Goal: Task Accomplishment & Management: Manage account settings

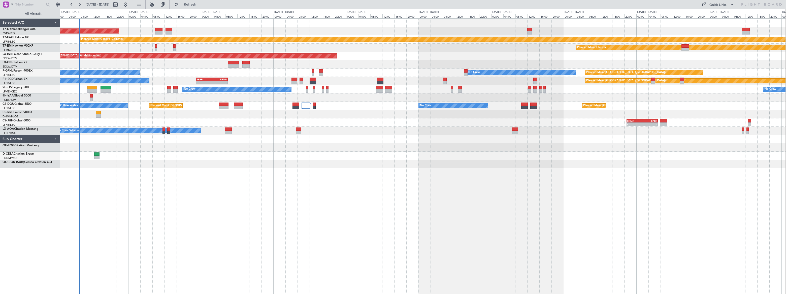
click at [194, 137] on div "AOG Maint Riga (Riga Intl) Planned Maint Geneva ([GEOGRAPHIC_DATA]) Planned Mai…" at bounding box center [422, 94] width 725 height 150
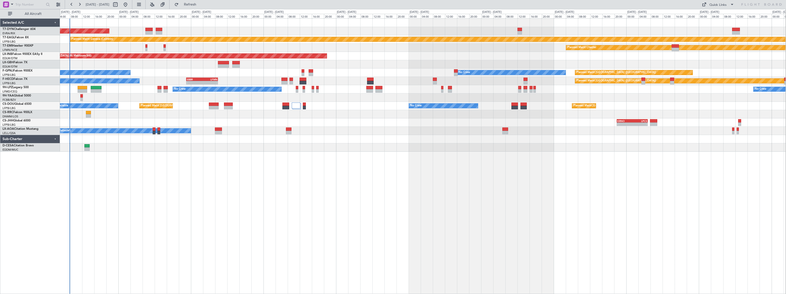
click at [148, 161] on div "AOG Maint Riga (Riga Intl) Planned Maint Geneva ([GEOGRAPHIC_DATA]) Planned Mai…" at bounding box center [423, 156] width 726 height 276
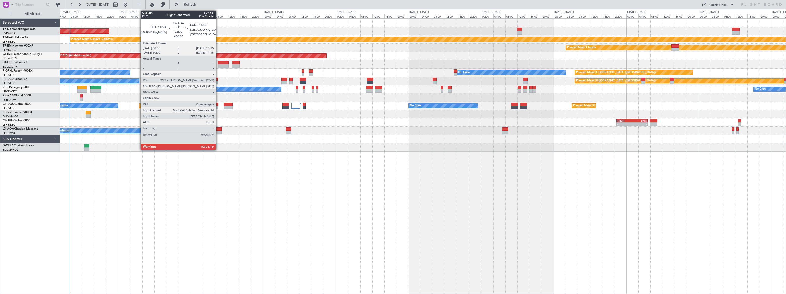
click at [218, 128] on div at bounding box center [218, 129] width 7 height 4
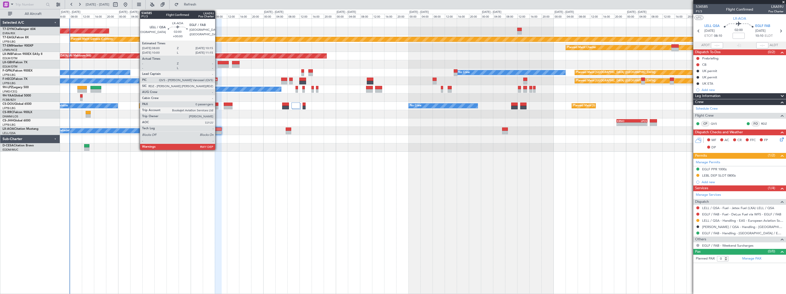
click at [217, 129] on div at bounding box center [218, 129] width 7 height 4
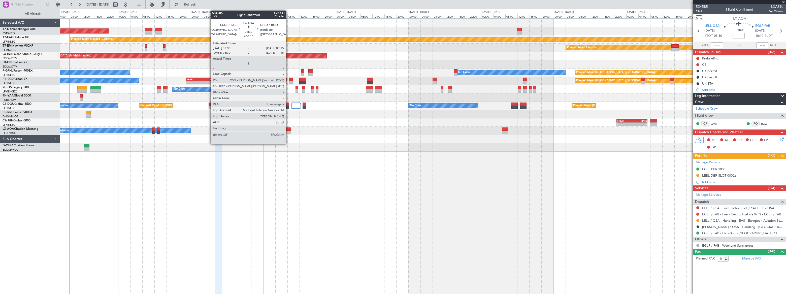
click at [288, 128] on div at bounding box center [289, 129] width 6 height 4
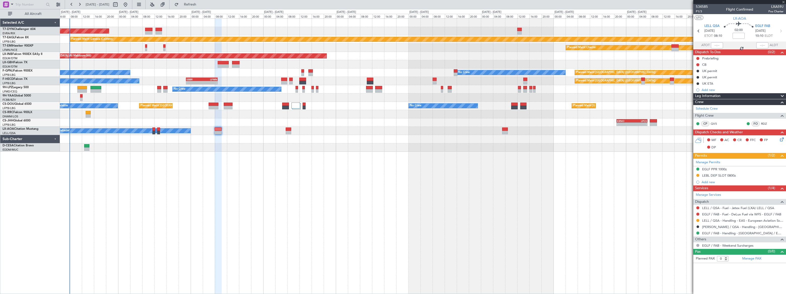
type input "+00:10"
type input "1"
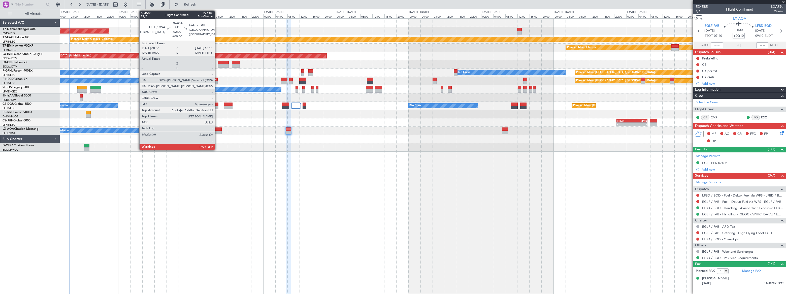
click at [217, 129] on div at bounding box center [218, 129] width 7 height 4
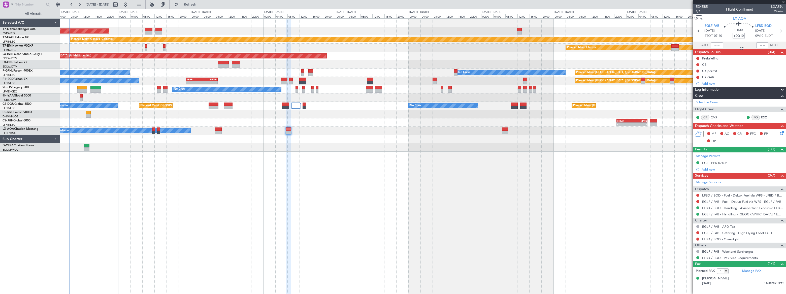
type input "0"
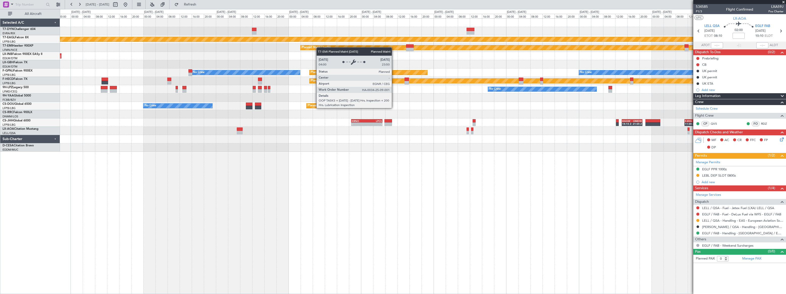
click at [317, 47] on div "Planned Maint Geneva (Cointrin) Planned Maint [PERSON_NAME] Unplanned Maint [GE…" at bounding box center [423, 85] width 726 height 133
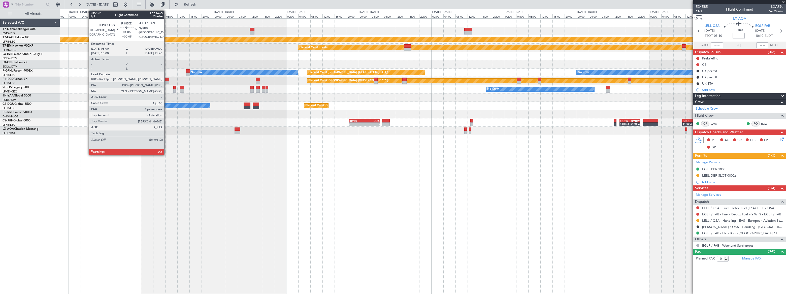
click at [167, 79] on div at bounding box center [167, 80] width 4 height 4
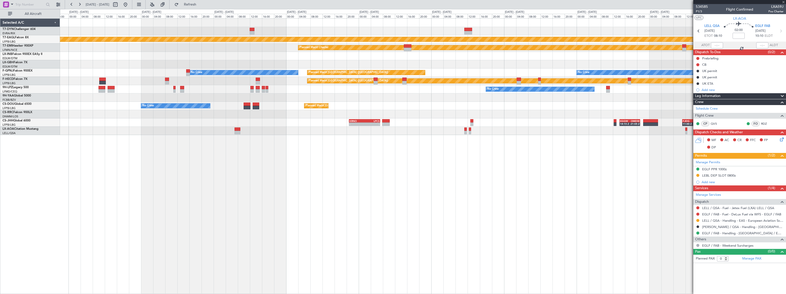
type input "+00:05"
type input "5"
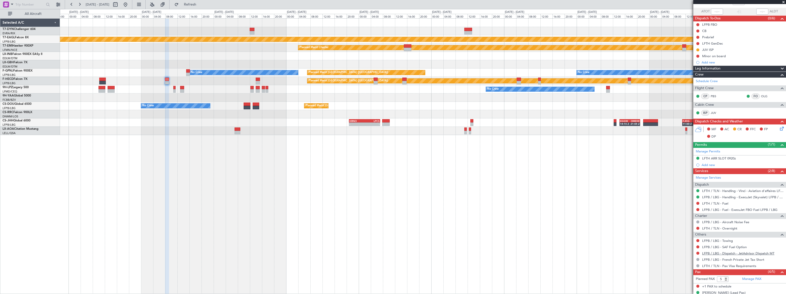
scroll to position [74, 0]
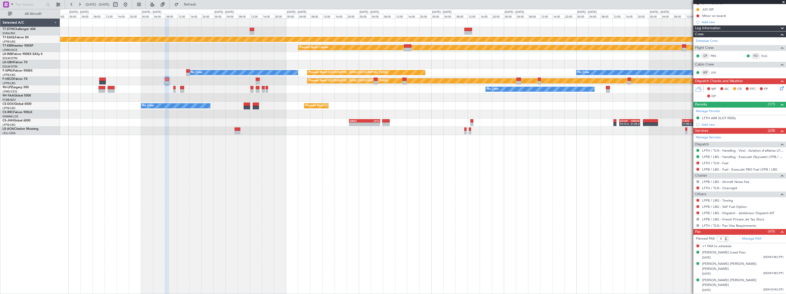
click at [752, 241] on div "Manage PAX" at bounding box center [763, 239] width 46 height 8
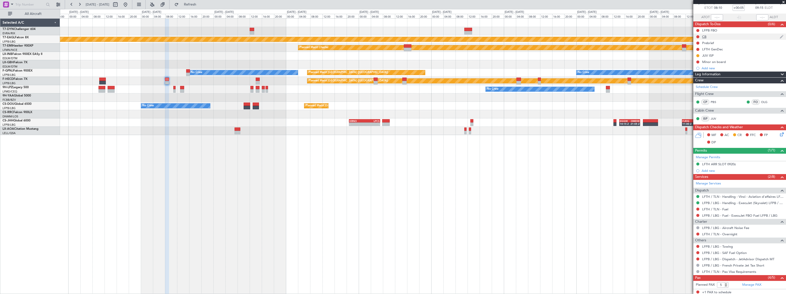
scroll to position [0, 0]
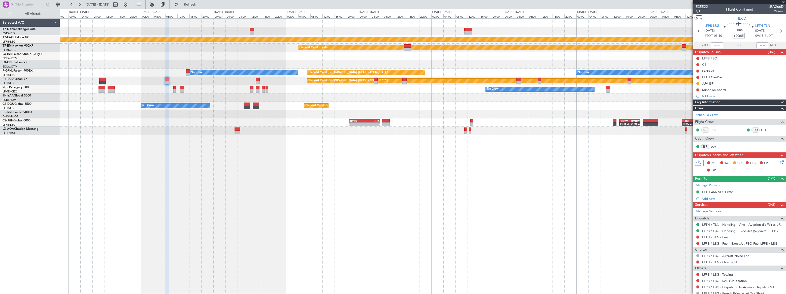
click at [705, 6] on span "535522" at bounding box center [702, 6] width 12 height 5
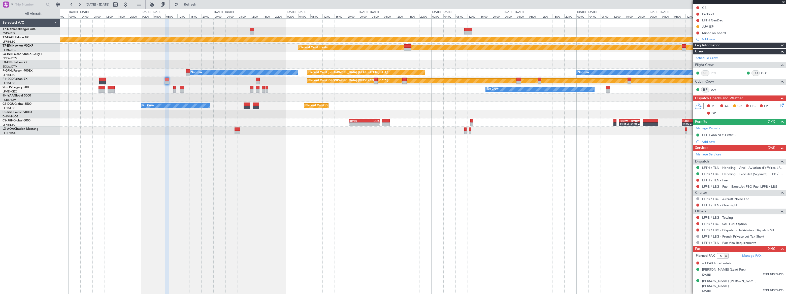
scroll to position [86, 0]
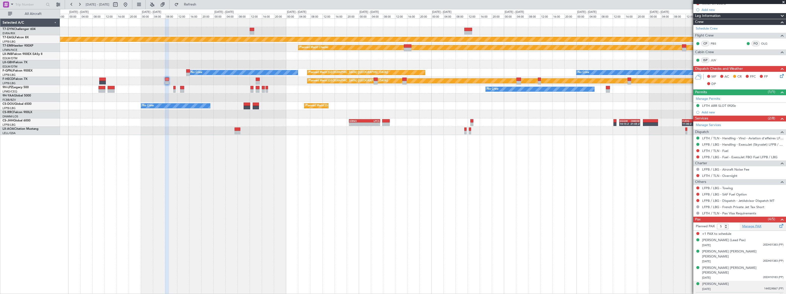
click at [749, 225] on link "Manage PAX" at bounding box center [751, 226] width 19 height 5
click at [748, 224] on link "Manage PAX" at bounding box center [751, 226] width 19 height 5
click at [731, 282] on div "[PERSON_NAME] [DATE] 144524867 (PP)" at bounding box center [742, 287] width 81 height 10
click at [710, 282] on div "[PERSON_NAME]" at bounding box center [715, 284] width 27 height 5
click at [728, 265] on div "[PERSON_NAME] [PERSON_NAME] [PERSON_NAME]" at bounding box center [742, 270] width 81 height 10
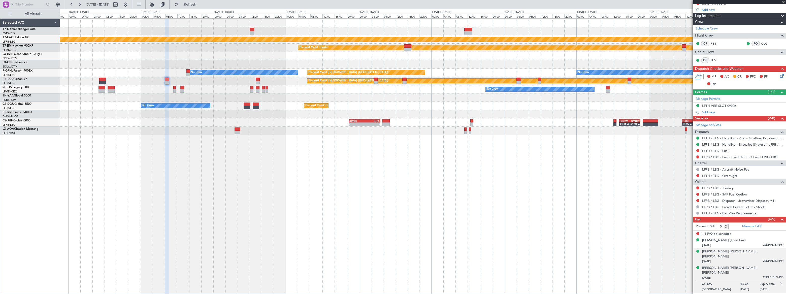
click at [739, 251] on div "[PERSON_NAME] [PERSON_NAME] [PERSON_NAME]" at bounding box center [742, 254] width 81 height 10
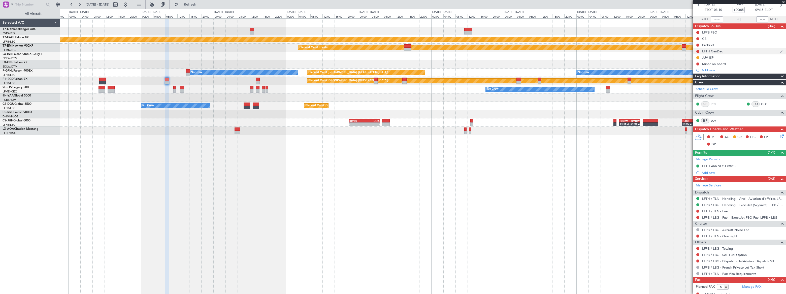
scroll to position [0, 0]
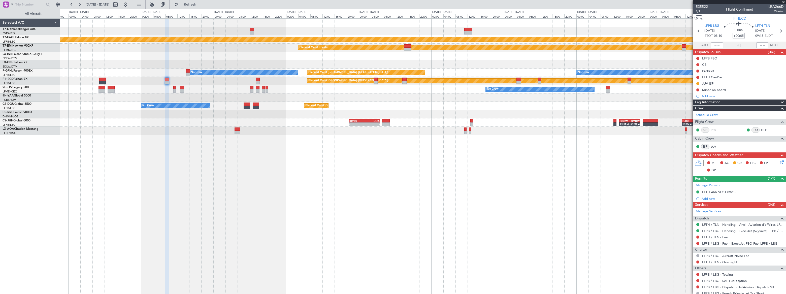
click at [700, 5] on span "535522" at bounding box center [702, 6] width 12 height 5
click at [698, 89] on button at bounding box center [697, 89] width 3 height 3
drag, startPoint x: 690, startPoint y: 104, endPoint x: 685, endPoint y: 103, distance: 5.4
click at [690, 103] on li "In Progress" at bounding box center [697, 105] width 27 height 8
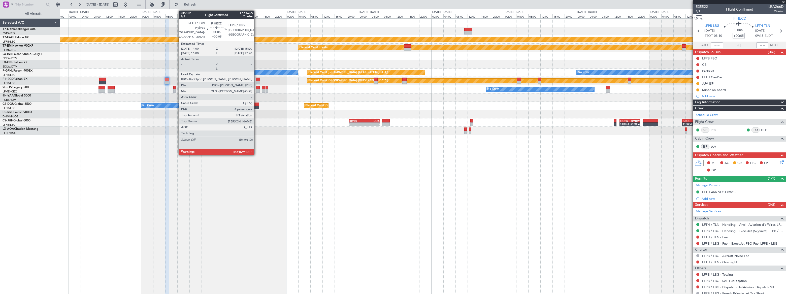
click at [257, 79] on div at bounding box center [258, 80] width 4 height 4
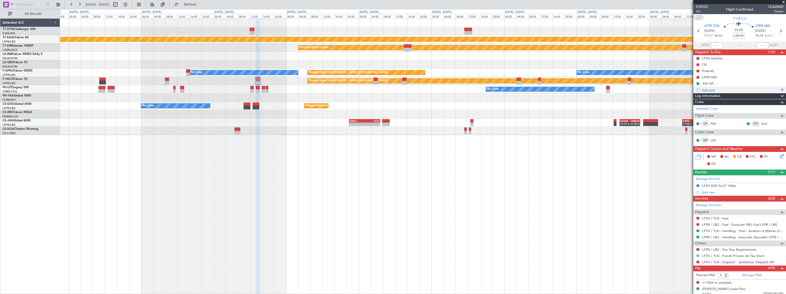
click at [709, 89] on div "Add new" at bounding box center [739, 90] width 77 height 4
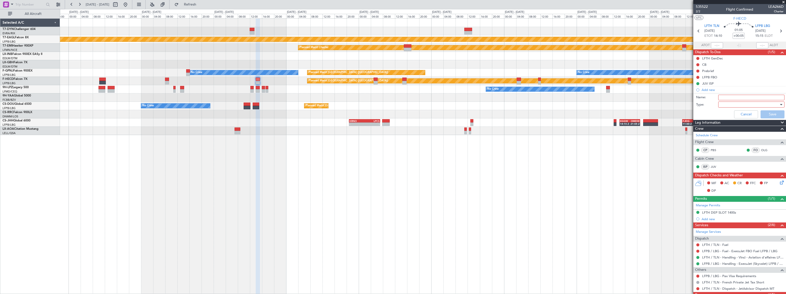
click at [742, 98] on input "Name:" at bounding box center [751, 98] width 66 height 6
type input "Minor on board"
click at [746, 105] on div at bounding box center [749, 105] width 59 height 8
click at [728, 114] on span "Generic" at bounding box center [748, 115] width 59 height 8
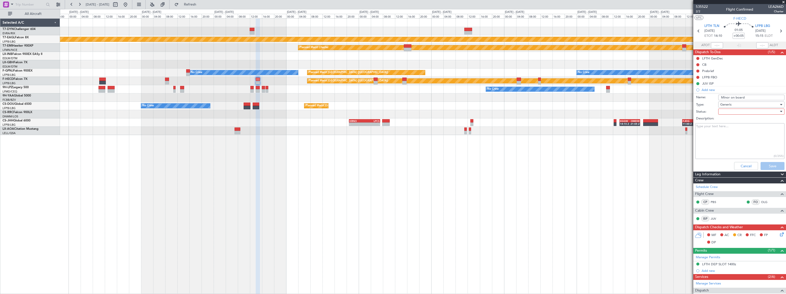
click at [727, 111] on div at bounding box center [749, 112] width 59 height 8
click at [723, 121] on span "Not Started" at bounding box center [748, 122] width 59 height 8
click at [770, 166] on button "Save" at bounding box center [772, 166] width 24 height 8
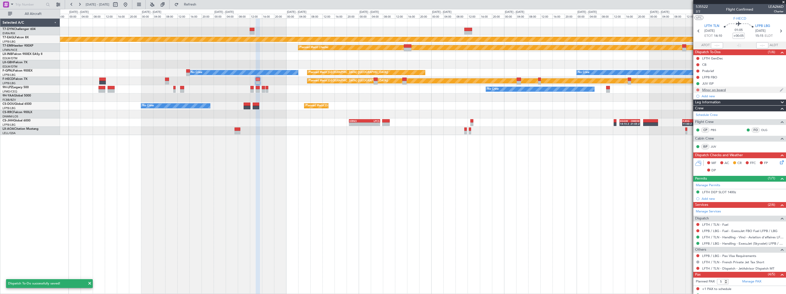
click at [697, 88] on button at bounding box center [697, 89] width 3 height 3
click at [699, 104] on span "In Progress" at bounding box center [699, 104] width 17 height 5
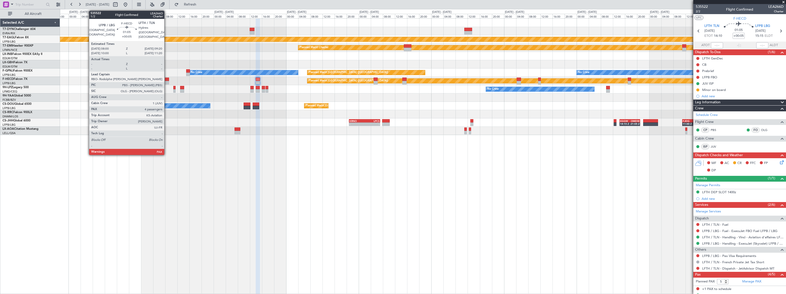
click at [165, 79] on div at bounding box center [167, 80] width 4 height 4
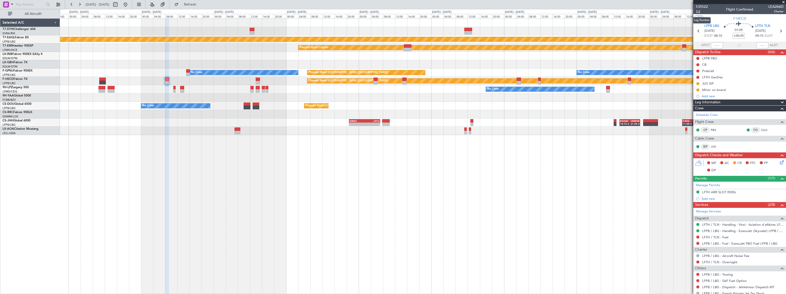
click at [699, 10] on span "1/2" at bounding box center [702, 11] width 12 height 4
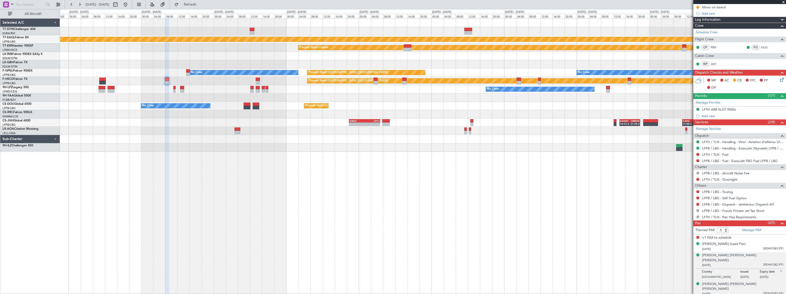
scroll to position [86, 0]
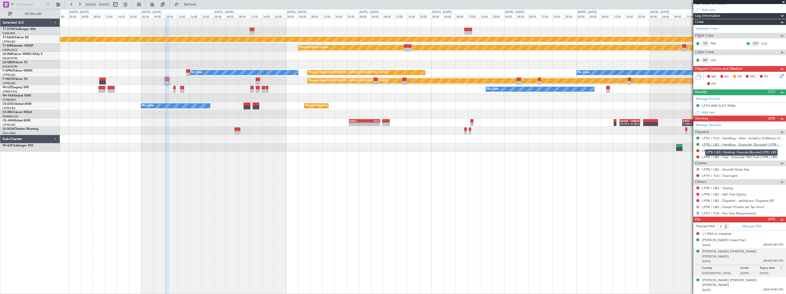
click at [734, 144] on link "LFPB / LBG - Handling - ExecuJet (Skyvalet) LFPB / LBG" at bounding box center [742, 144] width 81 height 4
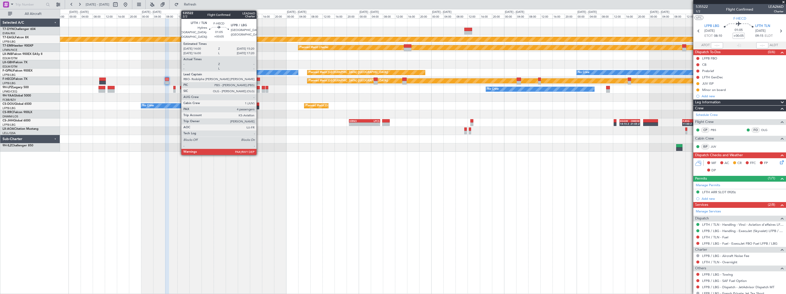
click at [259, 78] on div at bounding box center [258, 80] width 4 height 4
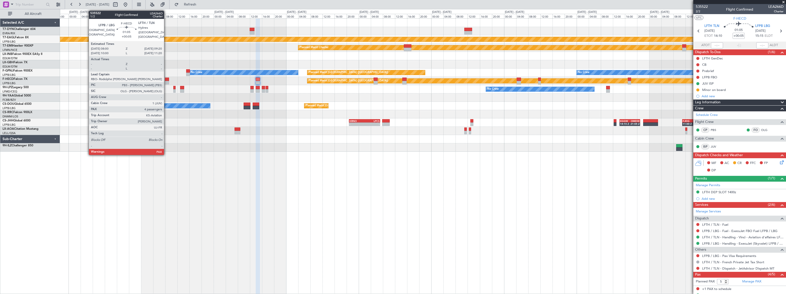
click at [166, 81] on div at bounding box center [167, 83] width 4 height 4
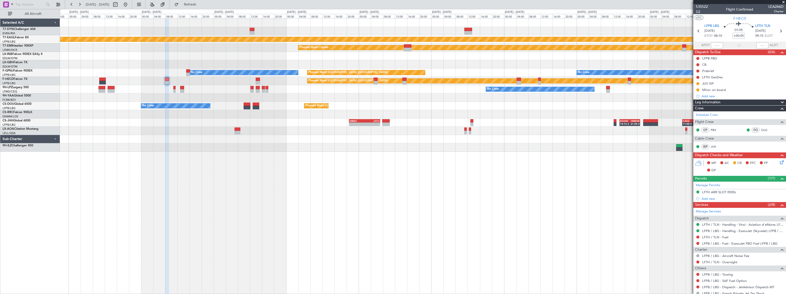
click at [696, 11] on span "1/2" at bounding box center [702, 11] width 12 height 4
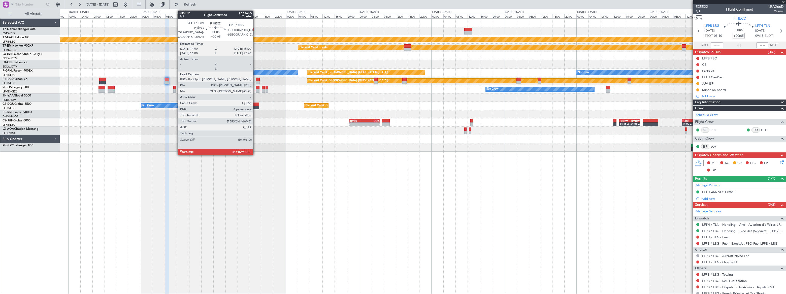
click at [256, 79] on div at bounding box center [258, 80] width 4 height 4
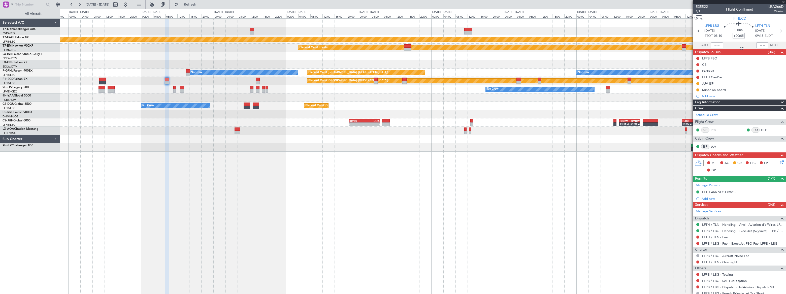
click at [257, 79] on div at bounding box center [258, 80] width 4 height 4
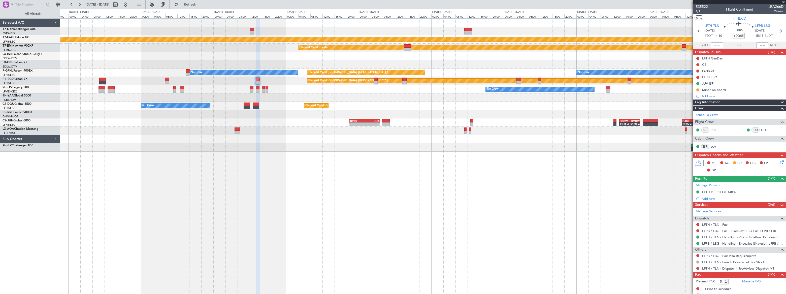
click at [699, 7] on span "535522" at bounding box center [702, 6] width 12 height 5
click at [698, 11] on span "2/2" at bounding box center [702, 11] width 12 height 4
click at [697, 57] on button at bounding box center [697, 58] width 3 height 3
click at [698, 71] on span "In Progress" at bounding box center [699, 73] width 17 height 5
click at [734, 59] on div "LFTH GenDec" at bounding box center [739, 58] width 93 height 6
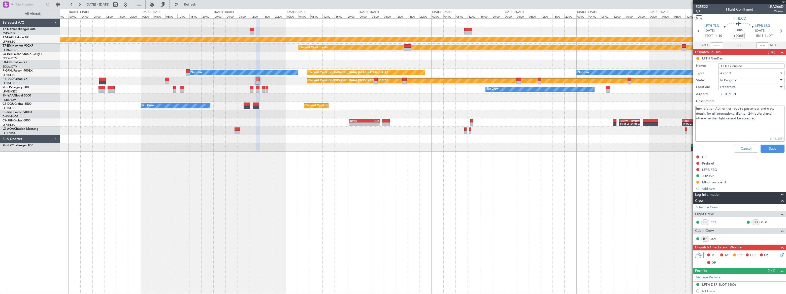
click at [761, 119] on textarea "Immigration Authorities require passenger and crew details for all internationa…" at bounding box center [739, 124] width 89 height 36
drag, startPoint x: 742, startPoint y: 127, endPoint x: 695, endPoint y: 129, distance: 46.6
click at [695, 129] on textarea "Immigration Authorities require passenger and crew details for all internationa…" at bounding box center [739, 124] width 89 height 36
click at [723, 128] on textarea "Immigration Authorities require passenger and crew details for all internationa…" at bounding box center [739, 124] width 89 height 36
drag, startPoint x: 737, startPoint y: 128, endPoint x: 694, endPoint y: 128, distance: 42.6
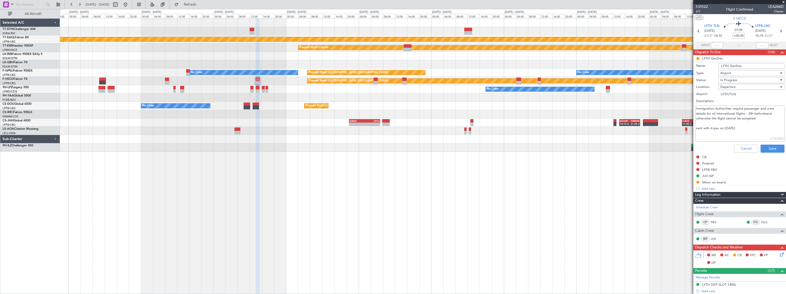
click at [694, 128] on div "Immigration Authorities require passenger and crew details for all internationa…" at bounding box center [740, 124] width 98 height 38
type textarea "Immigration Authorities require passenger and crew details for all internationa…"
click at [771, 146] on button "Save" at bounding box center [772, 149] width 24 height 8
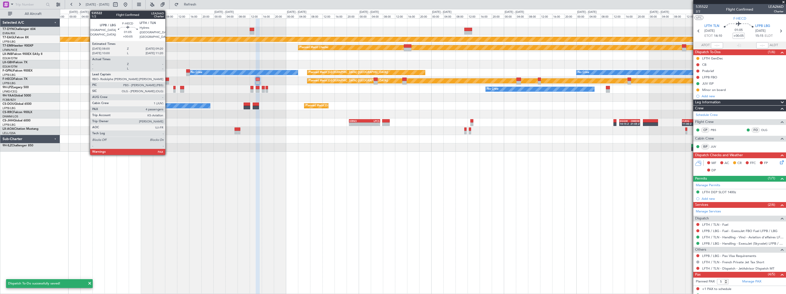
click at [167, 80] on div at bounding box center [167, 80] width 4 height 4
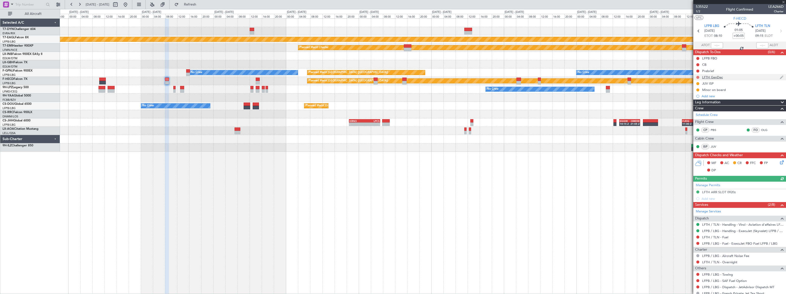
click at [698, 77] on button at bounding box center [697, 77] width 3 height 3
drag, startPoint x: 698, startPoint y: 90, endPoint x: 703, endPoint y: 90, distance: 5.0
click at [698, 90] on span "In Progress" at bounding box center [699, 91] width 17 height 5
click at [735, 76] on div "LFTH GenDec" at bounding box center [739, 77] width 93 height 6
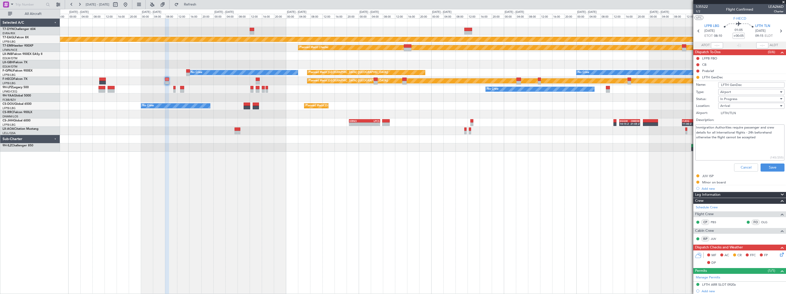
click at [761, 139] on textarea "Immigration Authorities require passenger and crew details for all internationa…" at bounding box center [739, 142] width 89 height 36
paste textarea "sent with 4 pax on [DATE]"
type textarea "Immigration Authorities require passenger and crew details for all internationa…"
click at [772, 164] on button "Save" at bounding box center [772, 167] width 24 height 8
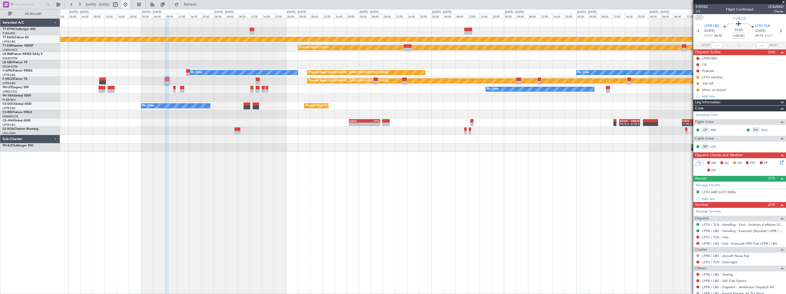
click at [129, 3] on button at bounding box center [125, 5] width 8 height 8
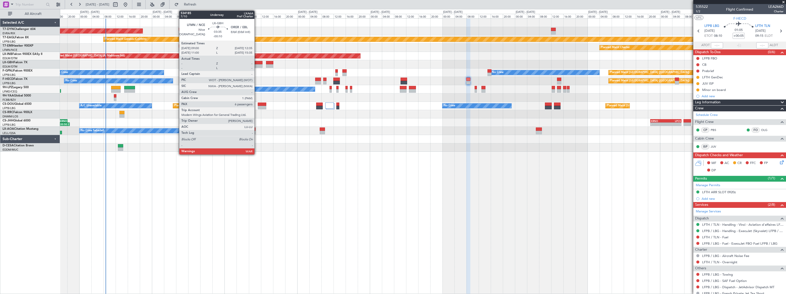
click at [257, 64] on div at bounding box center [257, 63] width 11 height 4
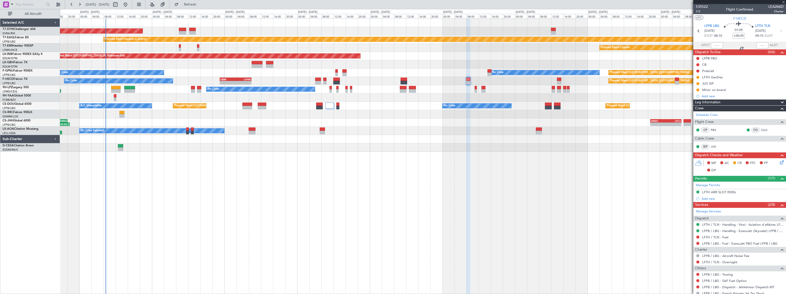
type input "-00:10"
type input "6"
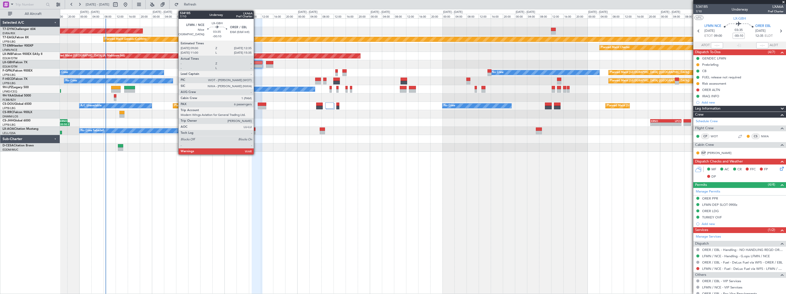
click at [256, 62] on div at bounding box center [257, 63] width 11 height 4
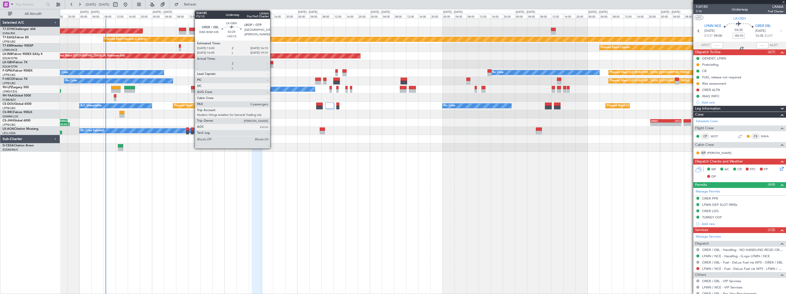
click at [272, 63] on div at bounding box center [270, 63] width 8 height 4
type input "+00:15"
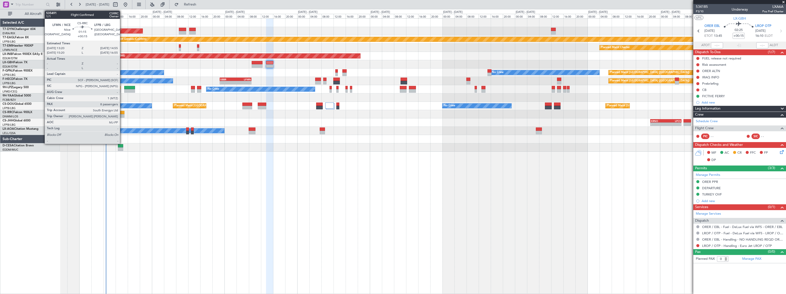
click at [122, 112] on div at bounding box center [121, 113] width 5 height 4
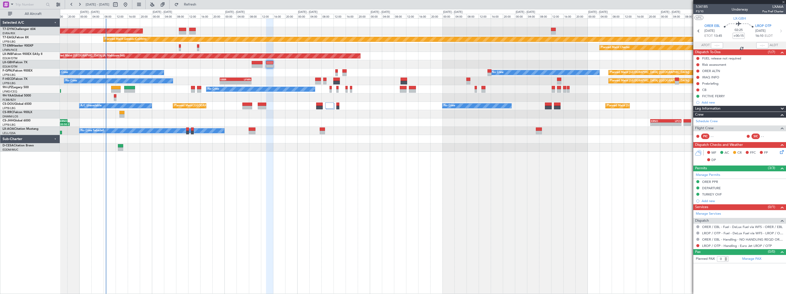
type input "8"
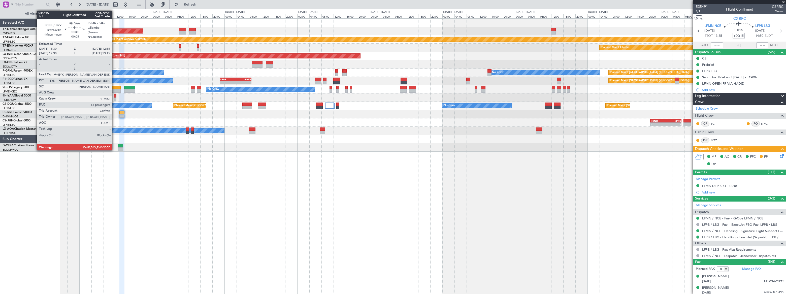
click at [114, 96] on div at bounding box center [115, 96] width 3 height 4
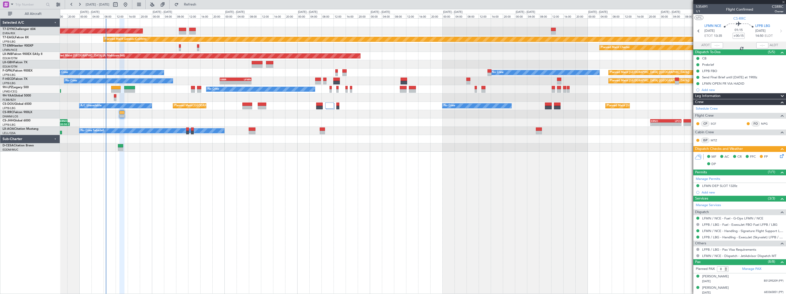
type input "-00:05"
type input "13"
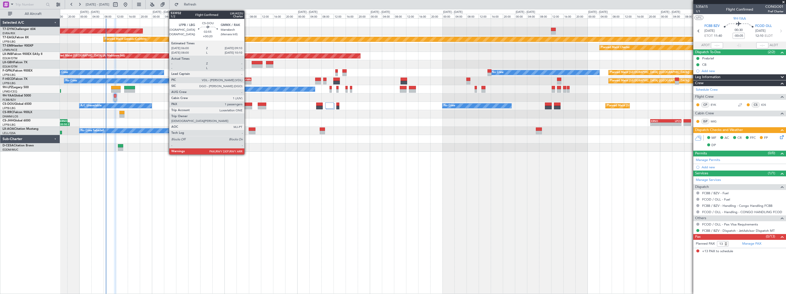
click at [247, 104] on div at bounding box center [247, 105] width 10 height 4
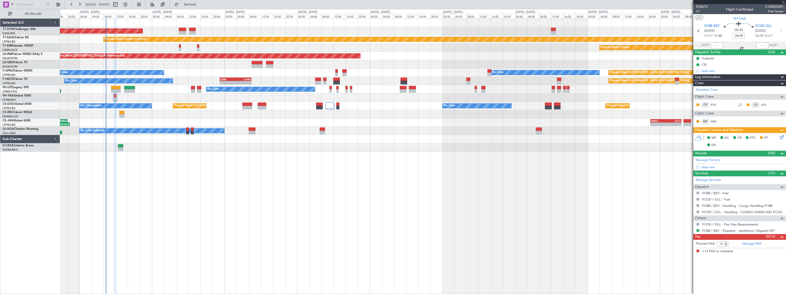
type input "+00:20"
type input "1"
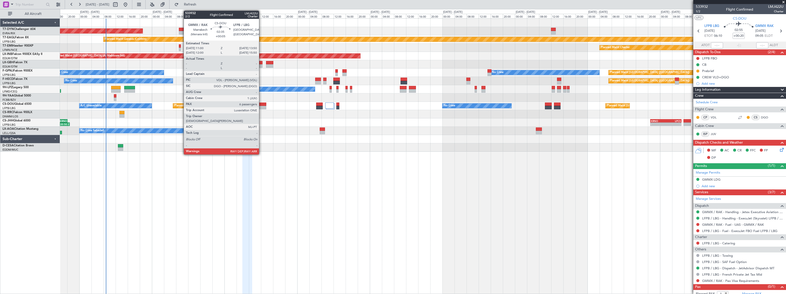
click at [261, 103] on div at bounding box center [262, 105] width 9 height 4
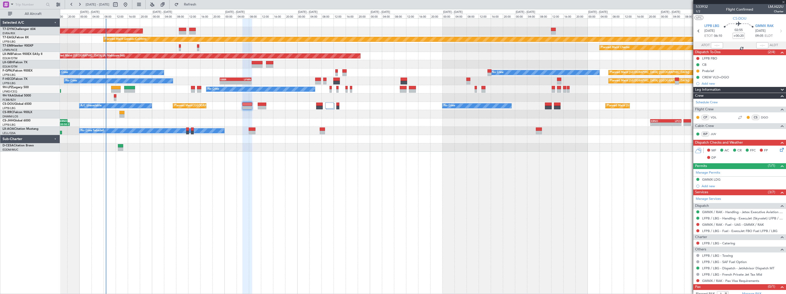
type input "+00:05"
type input "6"
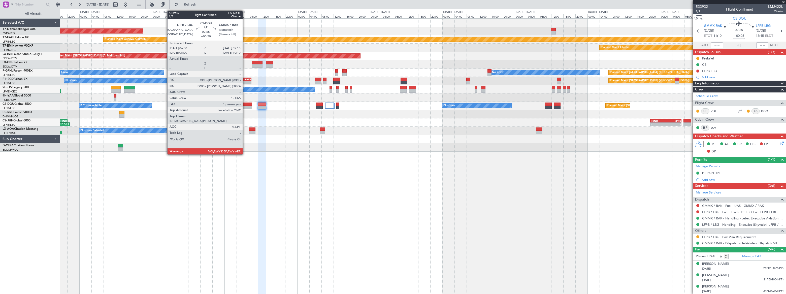
click at [245, 105] on div at bounding box center [247, 105] width 10 height 4
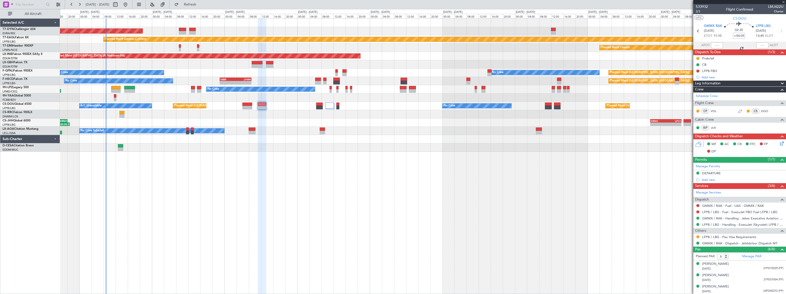
type input "+00:20"
type input "1"
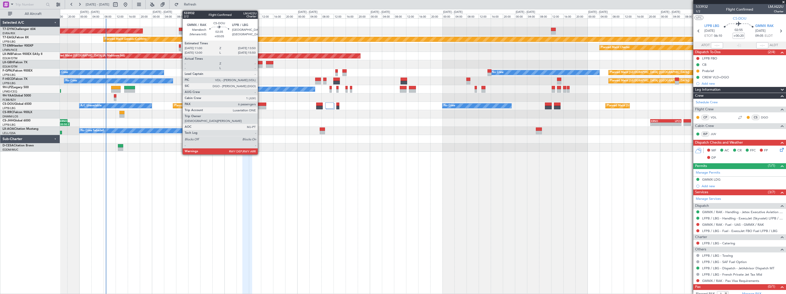
click at [260, 104] on div at bounding box center [262, 105] width 9 height 4
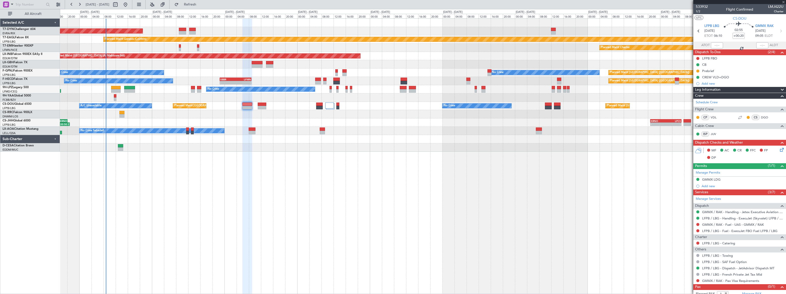
type input "+00:05"
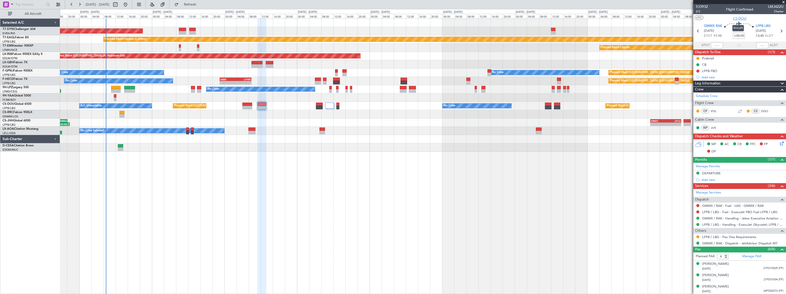
click at [741, 20] on span "CS-DOU" at bounding box center [740, 18] width 14 height 5
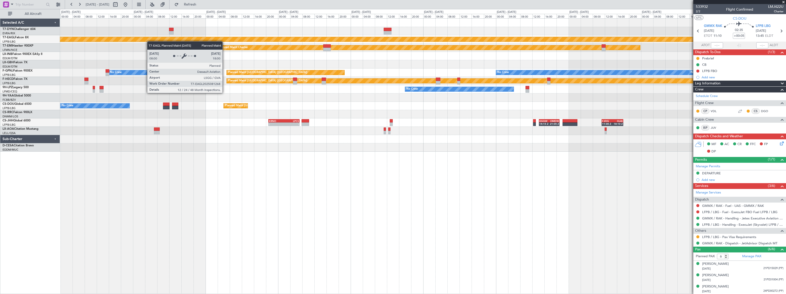
click at [140, 41] on div "Planned Maint Geneva (Cointrin) Planned Maint [PERSON_NAME] Unplanned Maint [GE…" at bounding box center [423, 85] width 726 height 133
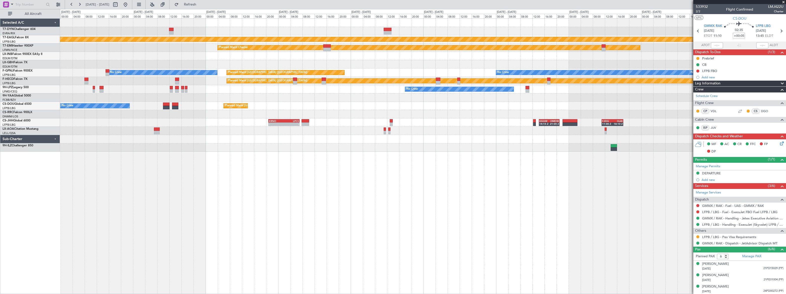
click at [357, 91] on div "No Crew No Crew" at bounding box center [423, 89] width 726 height 8
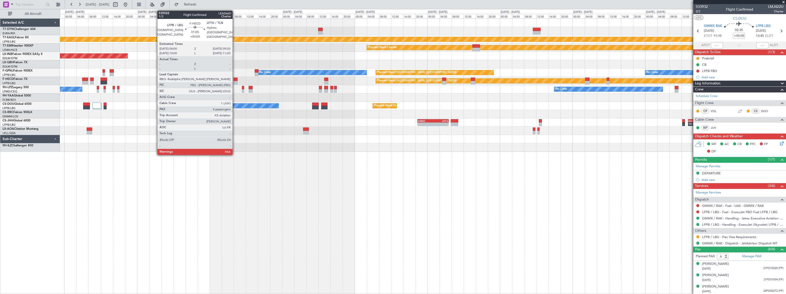
click at [235, 79] on div at bounding box center [235, 80] width 4 height 4
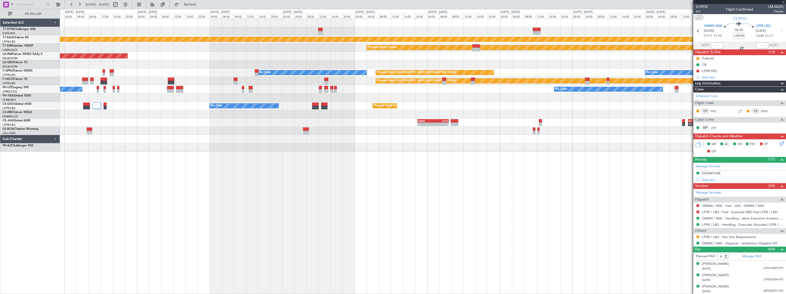
type input "5"
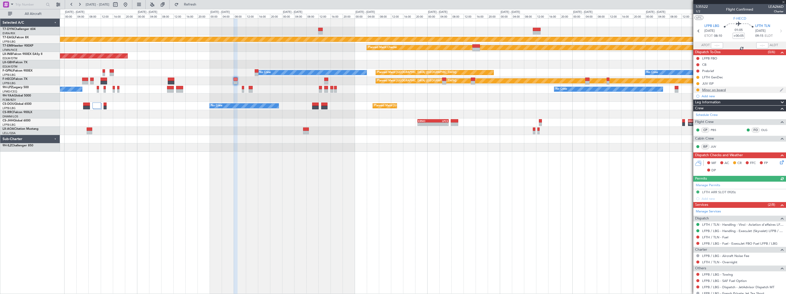
click at [737, 91] on div "Minor on board" at bounding box center [739, 90] width 93 height 6
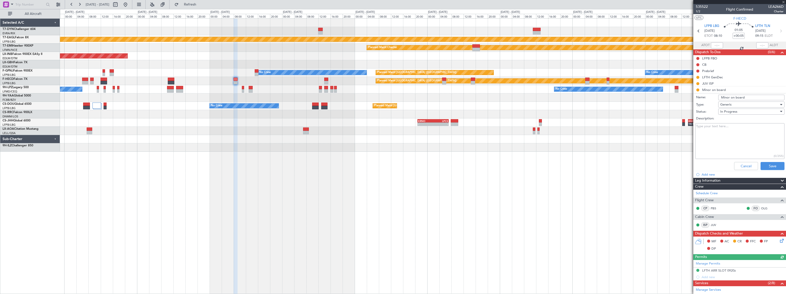
click at [720, 130] on textarea "Description:" at bounding box center [739, 141] width 89 height 36
type textarea "LFPB - CNFD LFTH -"
drag, startPoint x: 772, startPoint y: 164, endPoint x: 748, endPoint y: 155, distance: 25.3
click at [771, 164] on button "Save" at bounding box center [772, 166] width 24 height 8
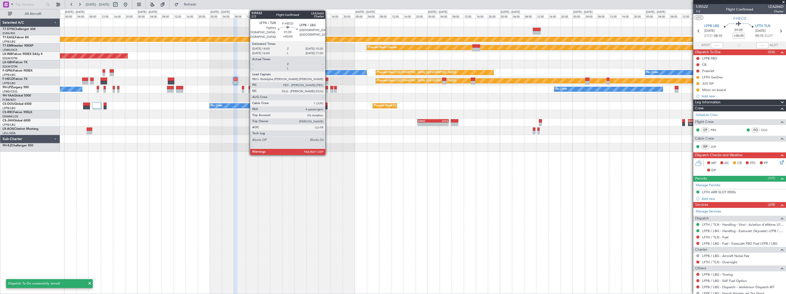
click at [326, 81] on div at bounding box center [326, 83] width 4 height 4
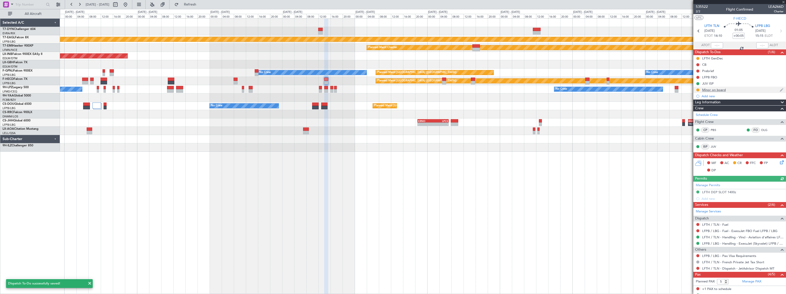
click at [735, 89] on div "Minor on board" at bounding box center [739, 90] width 93 height 6
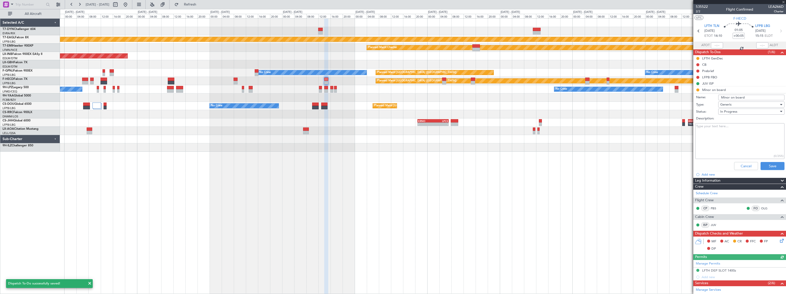
click at [719, 125] on textarea "Description:" at bounding box center [739, 141] width 89 height 36
type textarea "LFPB- CNFD LFTH-"
click at [767, 167] on button "Save" at bounding box center [772, 166] width 24 height 8
